Goal: Check status: Check status

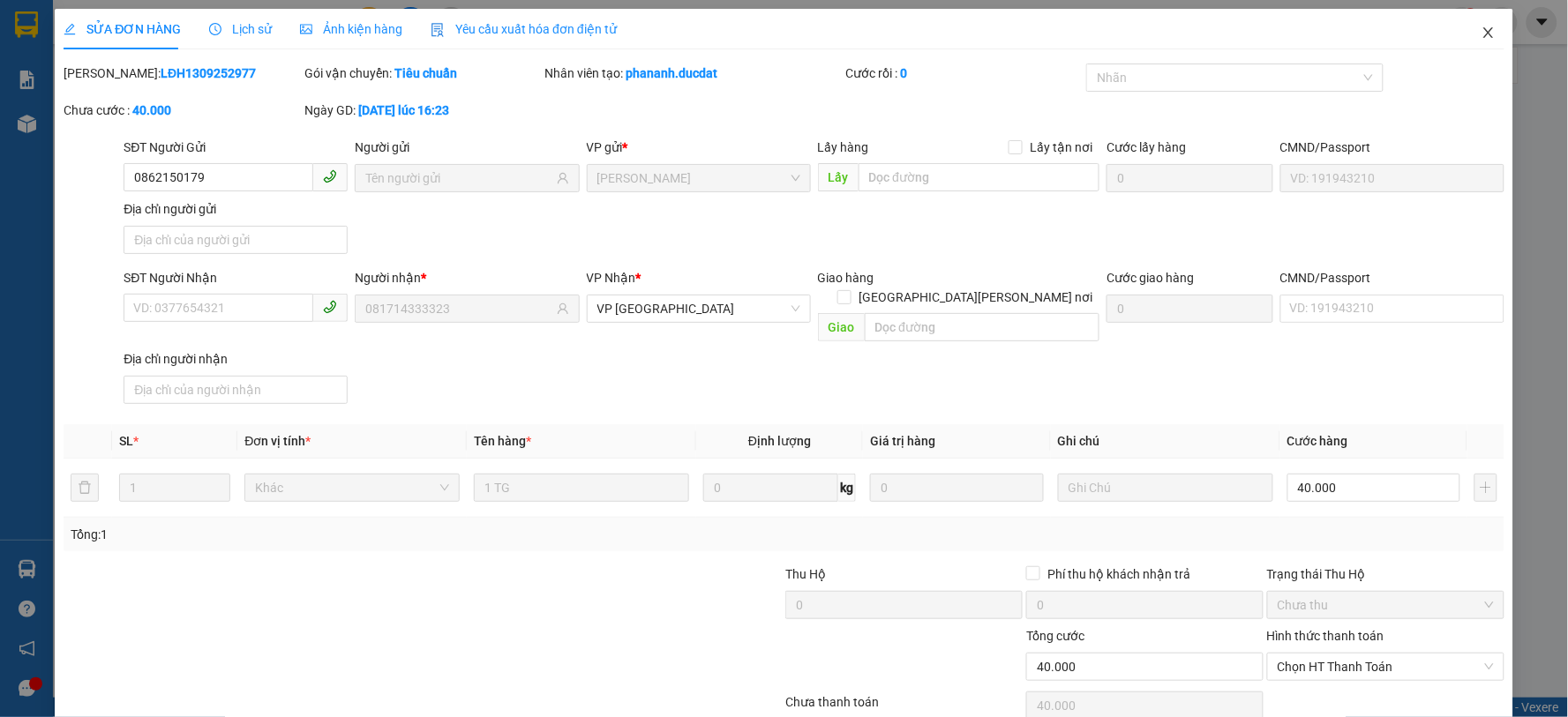
click at [1481, 31] on icon "close" at bounding box center [1488, 33] width 14 height 14
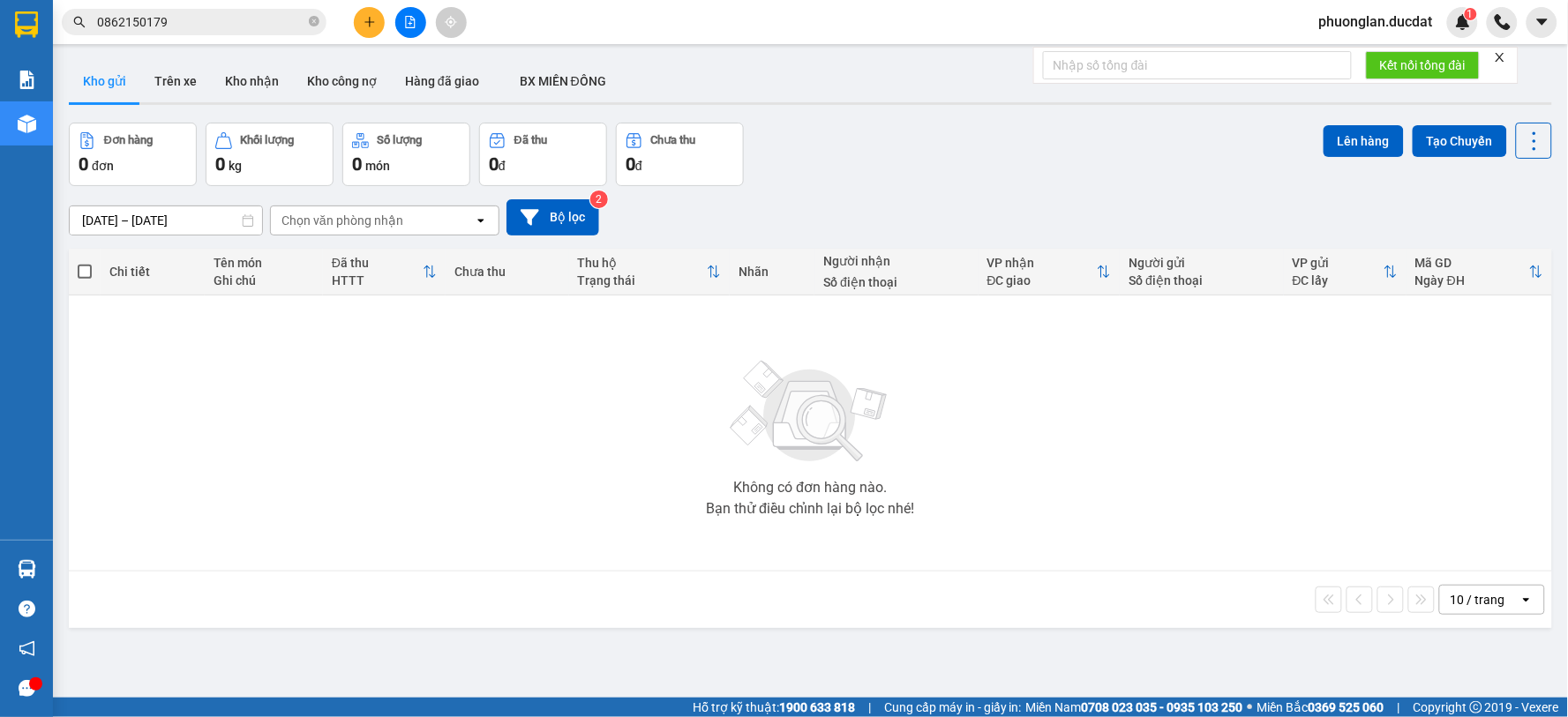
click at [309, 23] on icon "close-circle" at bounding box center [314, 21] width 11 height 11
click at [258, 33] on span at bounding box center [194, 22] width 265 height 26
click at [257, 24] on input "text" at bounding box center [201, 21] width 208 height 19
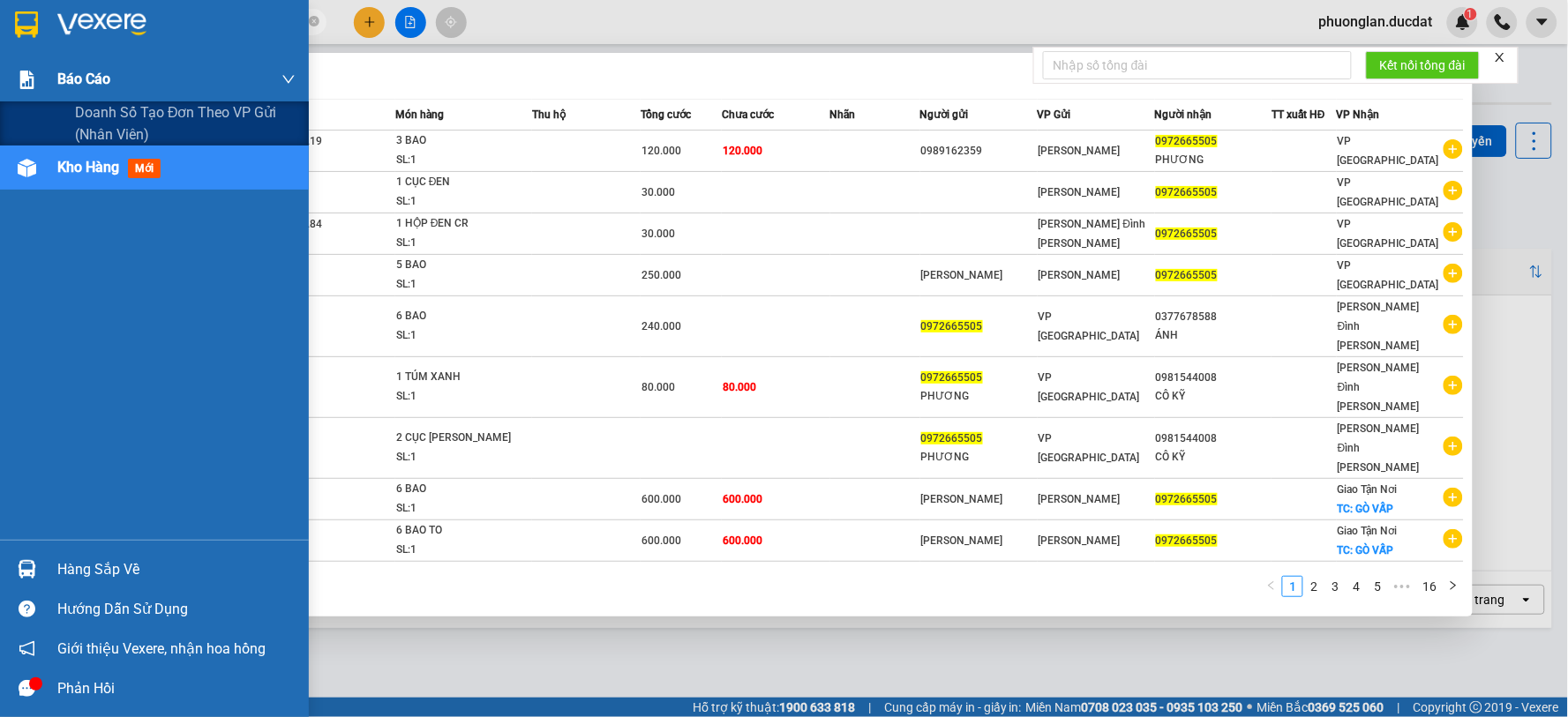
drag, startPoint x: 223, startPoint y: 24, endPoint x: 2, endPoint y: 71, distance: 226.5
click at [1, 71] on section "Kết quả [PERSON_NAME] ( 152 ) Bộ lọc Mã ĐH Trạng thái Món hàng Thu hộ Tổng [PER…" at bounding box center [784, 358] width 1568 height 717
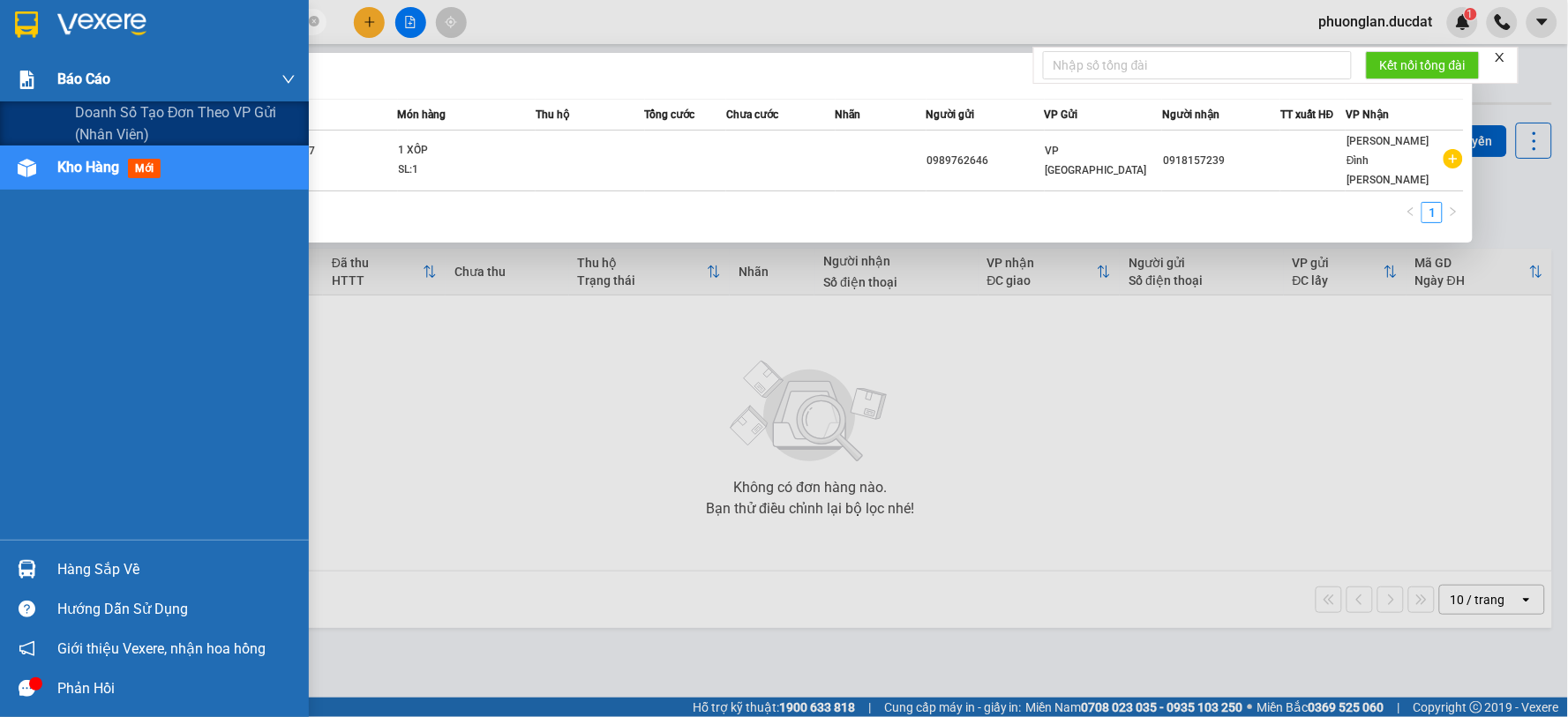
type input "0989762359"
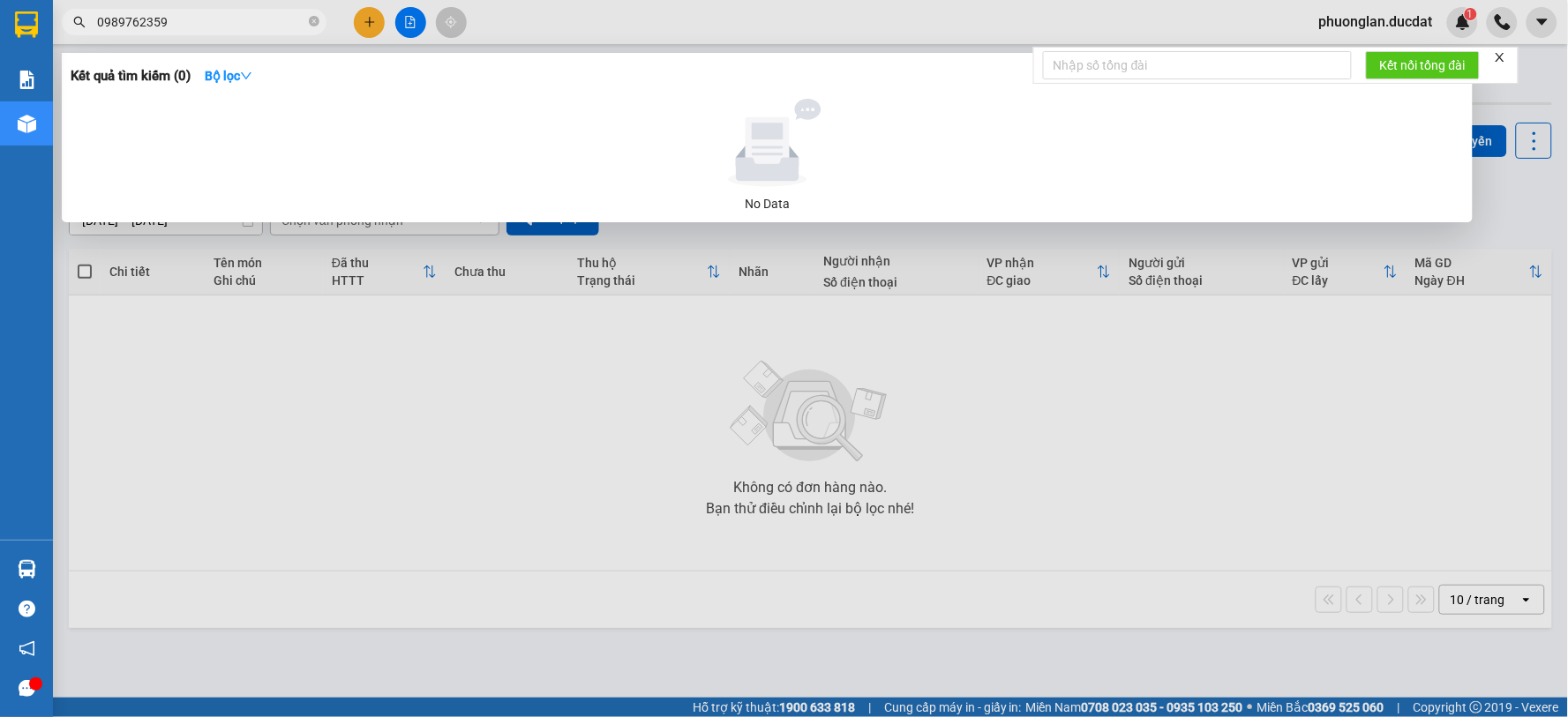
drag, startPoint x: 182, startPoint y: 19, endPoint x: 4, endPoint y: 33, distance: 178.7
click at [0, 30] on section "Kết quả [PERSON_NAME] ( 0 ) Bộ lọc No Data 0989762359 phuonglan.ducdat 1 [PERSO…" at bounding box center [784, 358] width 1568 height 717
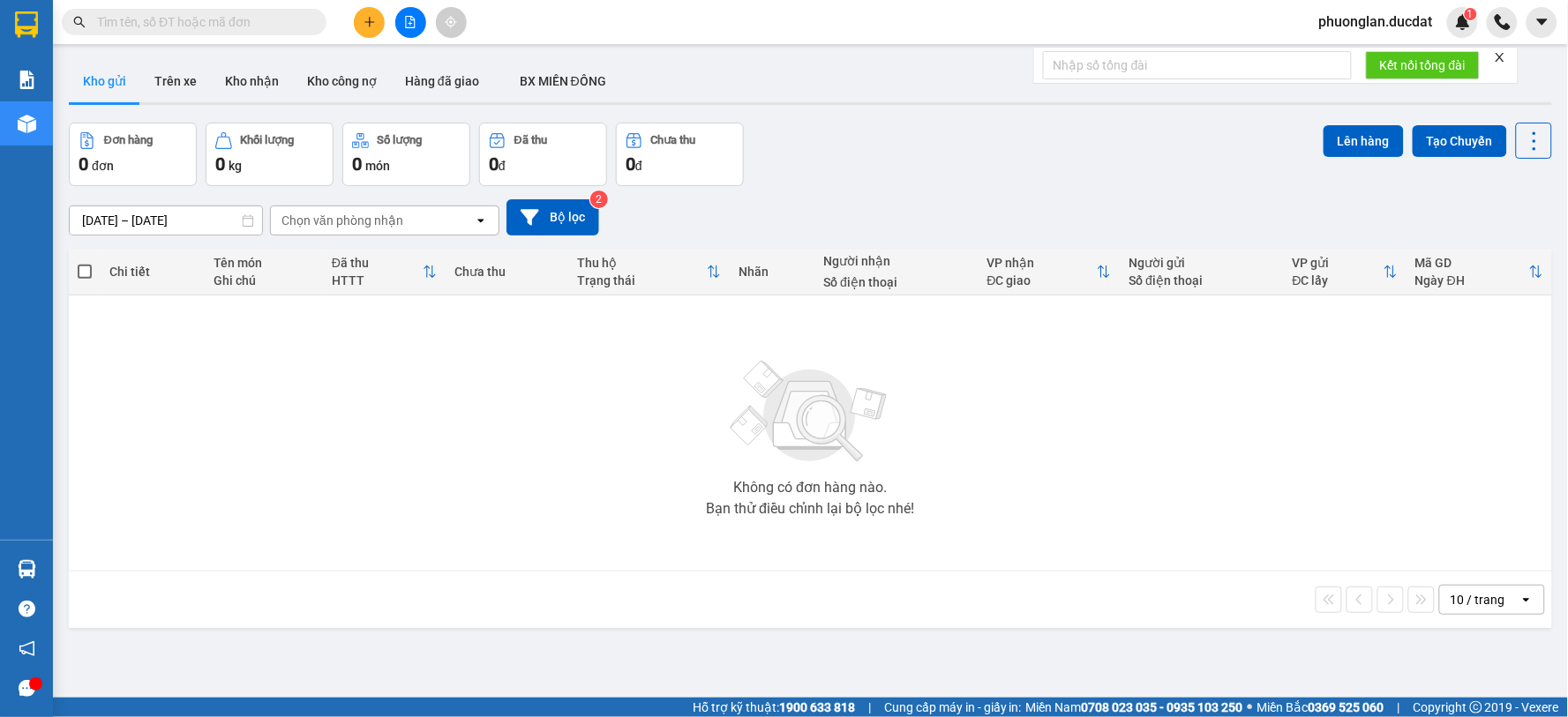
click at [155, 27] on input "text" at bounding box center [201, 21] width 208 height 19
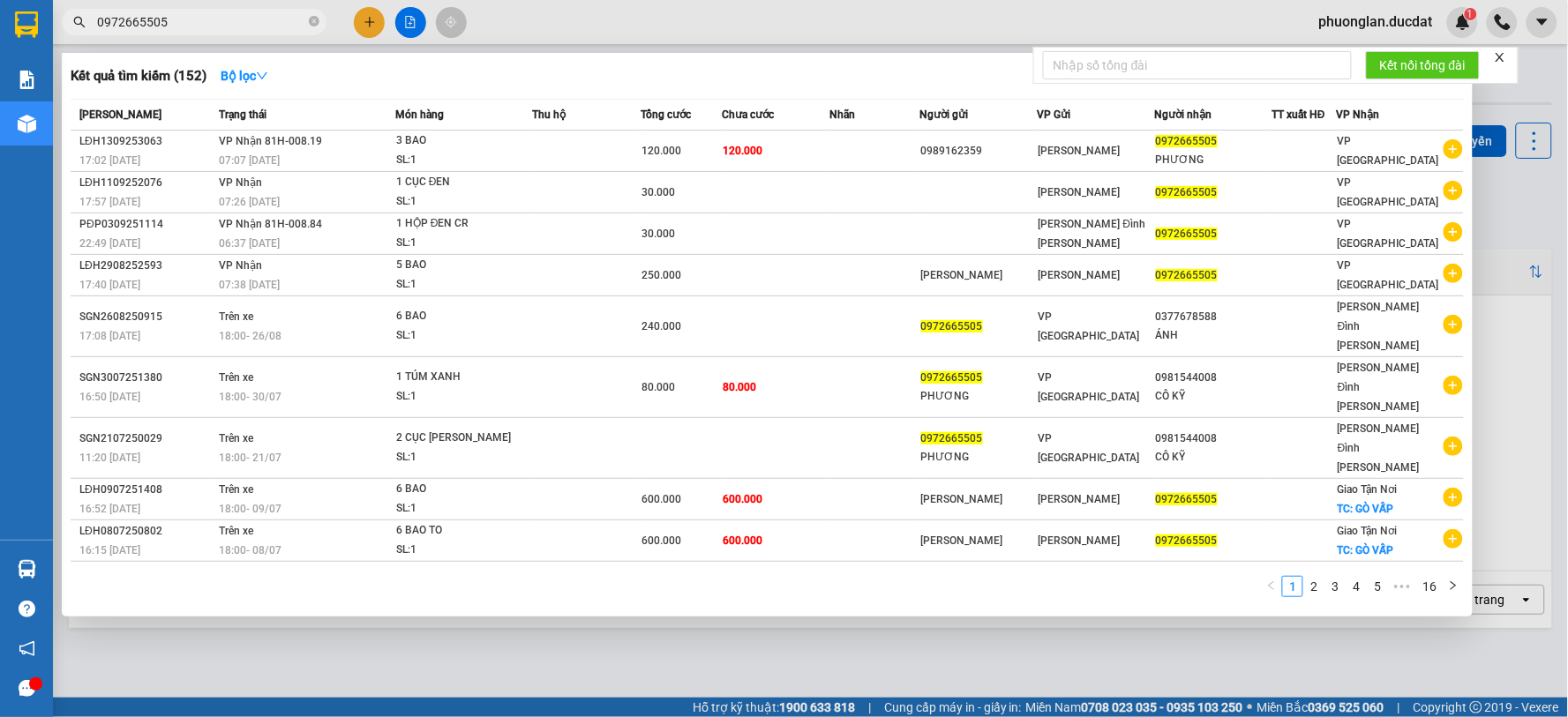
type input "0972665505"
